Goal: Information Seeking & Learning: Learn about a topic

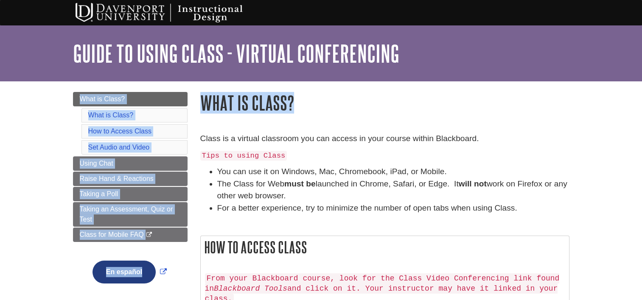
drag, startPoint x: 641, startPoint y: 44, endPoint x: 650, endPoint y: 93, distance: 49.1
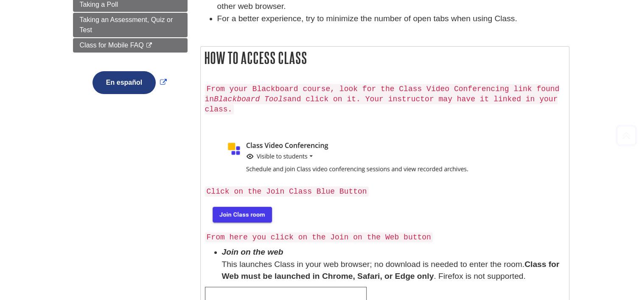
scroll to position [202, 0]
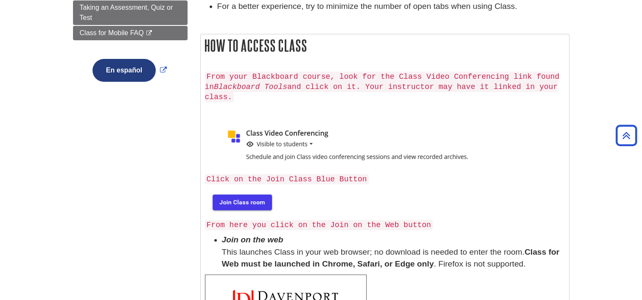
click at [263, 201] on img at bounding box center [241, 201] width 73 height 27
click at [230, 203] on img at bounding box center [241, 201] width 73 height 27
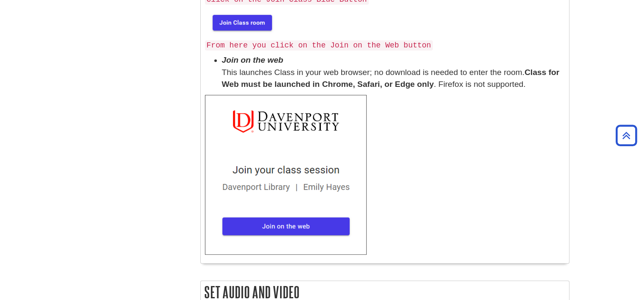
scroll to position [395, 0]
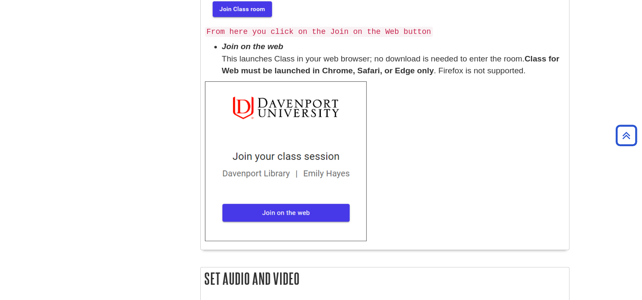
click at [297, 207] on img at bounding box center [286, 161] width 162 height 160
click at [301, 213] on img at bounding box center [286, 161] width 162 height 160
drag, startPoint x: 640, startPoint y: 131, endPoint x: 650, endPoint y: 178, distance: 48.1
click at [642, 178] on html "Skip to Main Content My DU Home My [PERSON_NAME] DU Library Library Guides Inst…" at bounding box center [321, 174] width 642 height 1139
drag, startPoint x: 638, startPoint y: 165, endPoint x: 642, endPoint y: 199, distance: 34.1
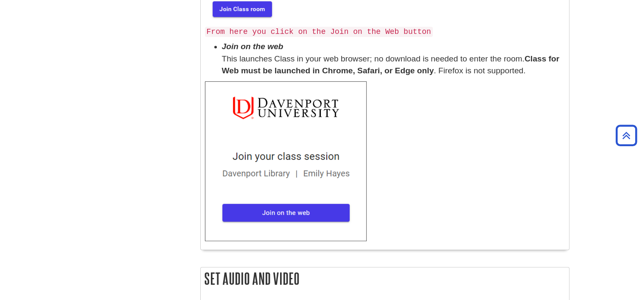
click at [642, 199] on body "Skip to Main Content My DU Home My [PERSON_NAME] DU Library Library Guides Inst…" at bounding box center [321, 174] width 642 height 1139
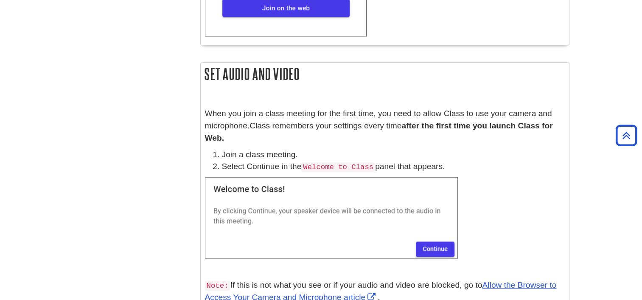
scroll to position [596, 0]
